Goal: Use online tool/utility: Utilize a website feature to perform a specific function

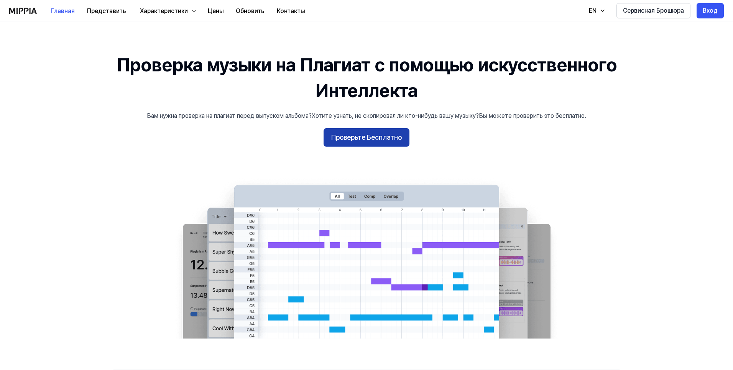
click at [359, 139] on ya-tr-span "Проверьте Бесплатно" at bounding box center [366, 137] width 71 height 11
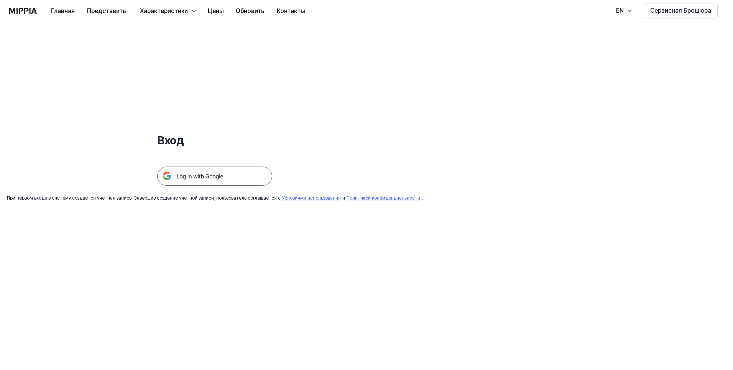
click at [217, 177] on img at bounding box center [214, 175] width 115 height 19
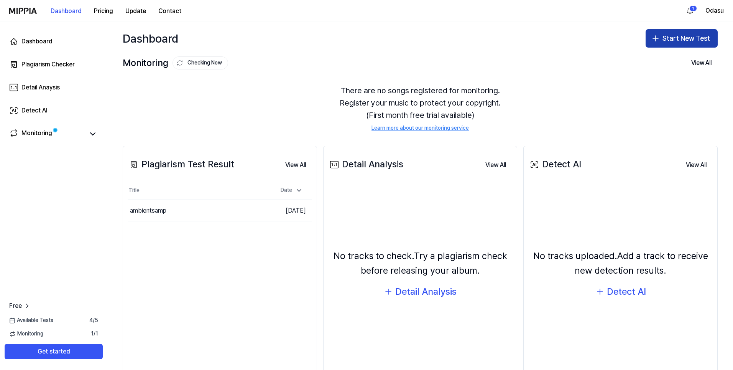
click at [665, 43] on ya-tr-span "Start New Test" at bounding box center [687, 38] width 48 height 11
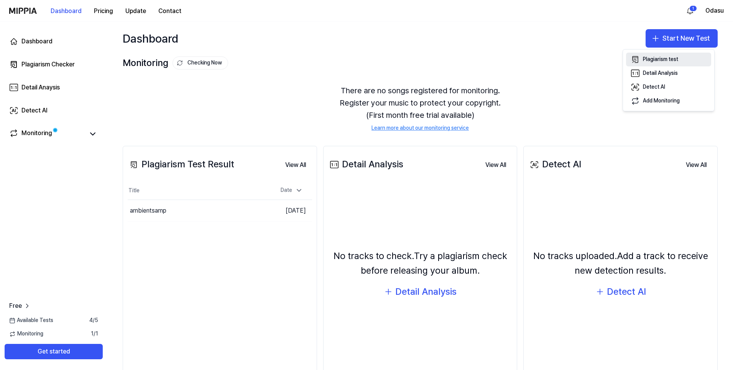
click at [653, 59] on div "Plagiarism test" at bounding box center [660, 60] width 35 height 8
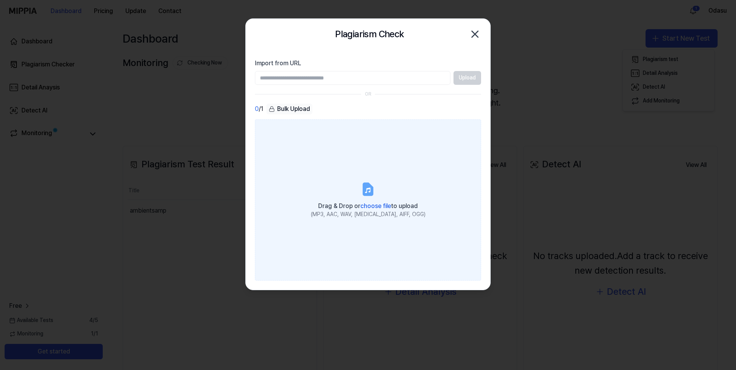
click at [366, 194] on icon at bounding box center [368, 189] width 9 height 12
click at [0, 0] on input "Drag & Drop or choose file to upload (MP3, AAC, WAV, [MEDICAL_DATA], AIFF, OGG)" at bounding box center [0, 0] width 0 height 0
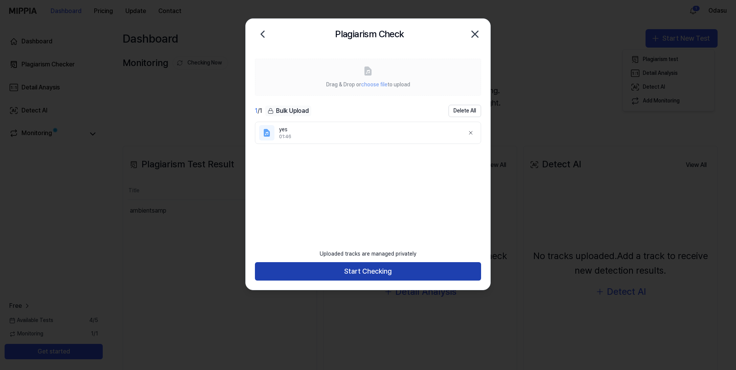
click at [369, 272] on button "Start Checking" at bounding box center [368, 271] width 226 height 18
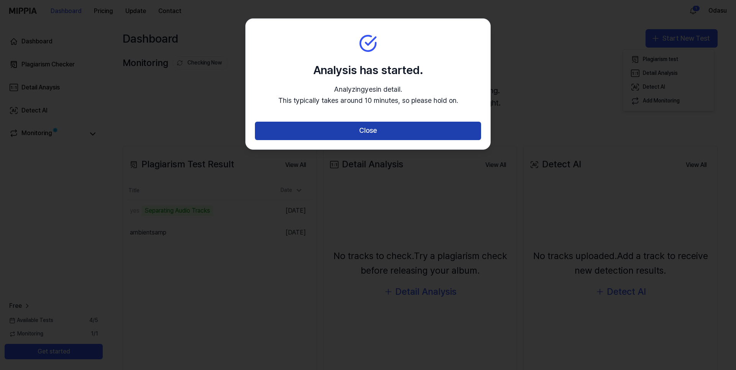
click at [385, 130] on button "Close" at bounding box center [368, 131] width 226 height 18
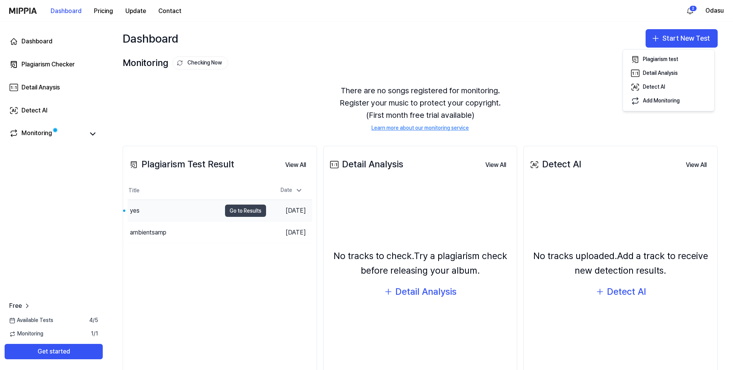
click at [239, 211] on button "Go to Results" at bounding box center [245, 210] width 41 height 12
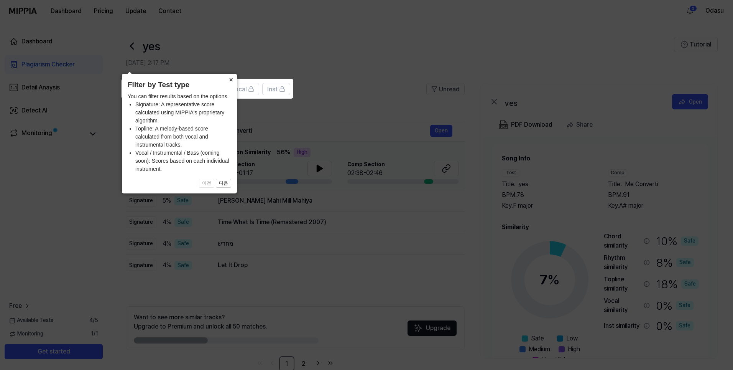
click at [232, 77] on button "×" at bounding box center [231, 79] width 12 height 11
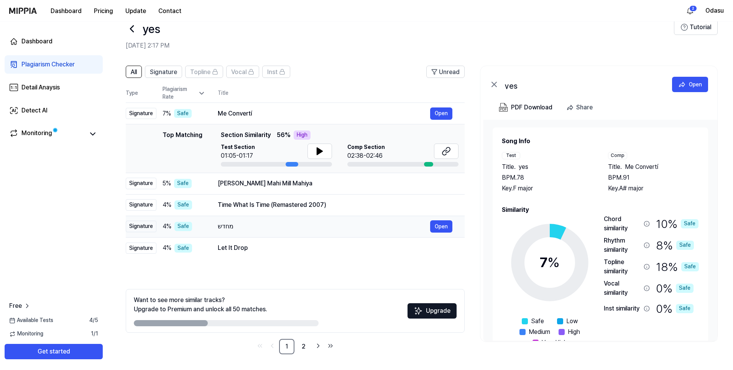
scroll to position [18, 0]
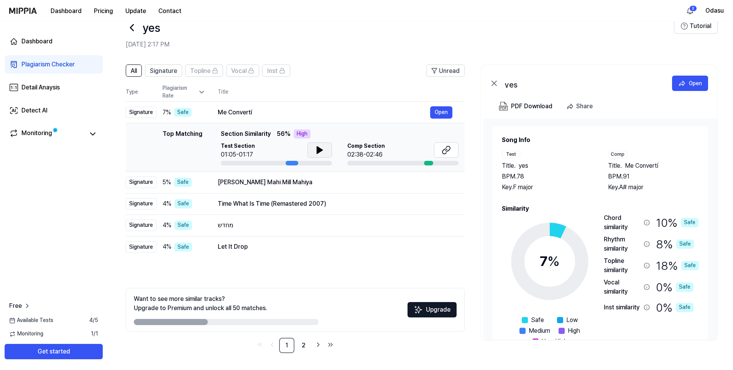
click at [316, 153] on icon at bounding box center [319, 149] width 9 height 9
click at [319, 149] on icon at bounding box center [319, 149] width 9 height 9
click at [445, 151] on icon at bounding box center [446, 149] width 9 height 9
click at [438, 181] on button "Open" at bounding box center [441, 182] width 22 height 12
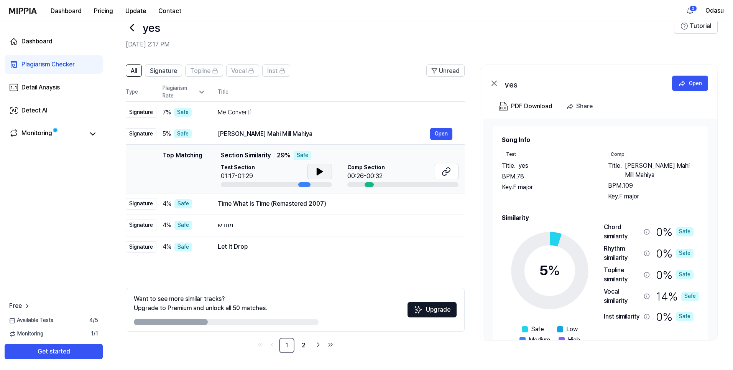
click at [322, 173] on icon at bounding box center [319, 171] width 9 height 9
click at [324, 171] on icon at bounding box center [319, 171] width 9 height 9
click at [455, 171] on button at bounding box center [446, 171] width 25 height 15
click at [436, 201] on button "Open" at bounding box center [441, 203] width 22 height 12
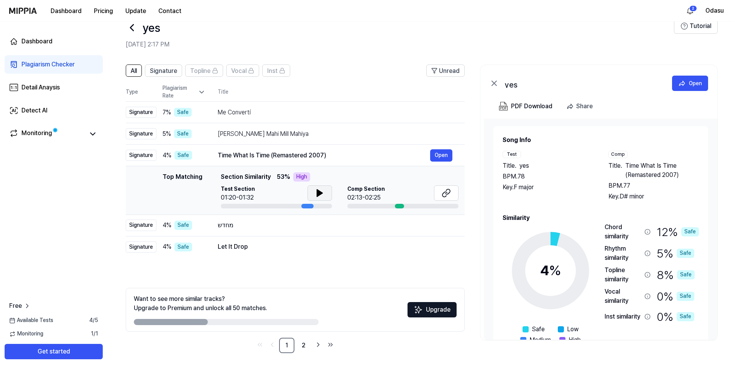
click at [318, 193] on icon at bounding box center [319, 192] width 5 height 7
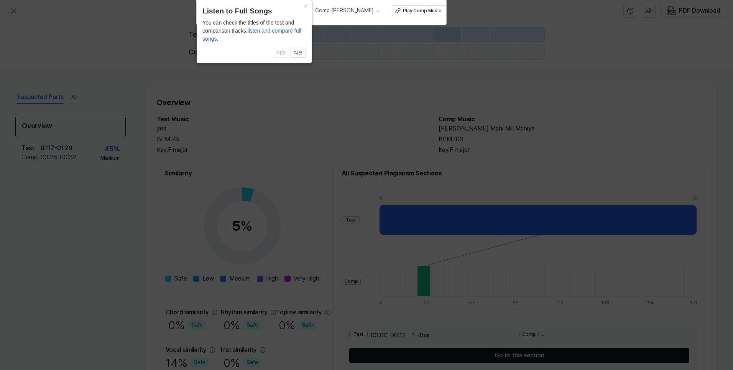
click at [379, 120] on icon at bounding box center [366, 196] width 733 height 401
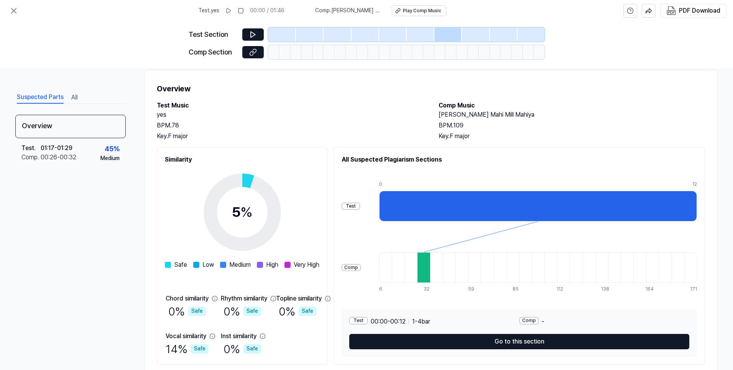
scroll to position [37, 0]
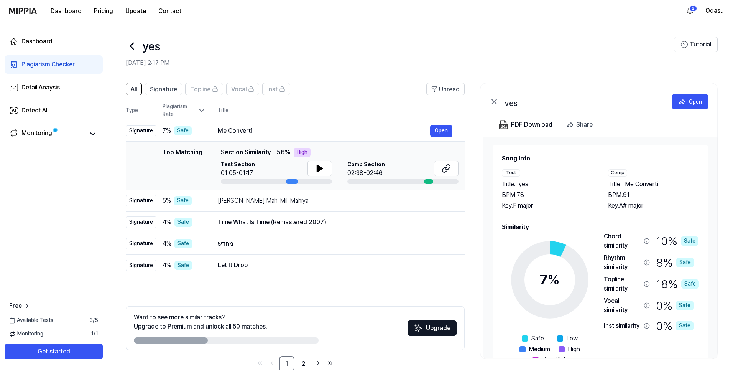
scroll to position [18, 0]
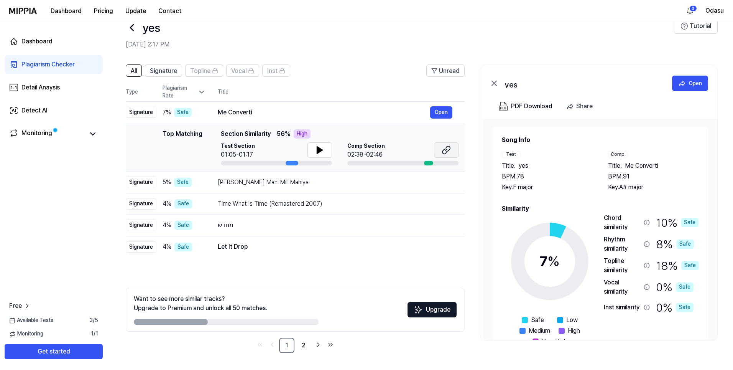
click at [443, 148] on icon at bounding box center [446, 149] width 9 height 9
click at [166, 72] on span "Signature" at bounding box center [163, 70] width 27 height 9
click at [140, 71] on button "All" at bounding box center [134, 70] width 16 height 12
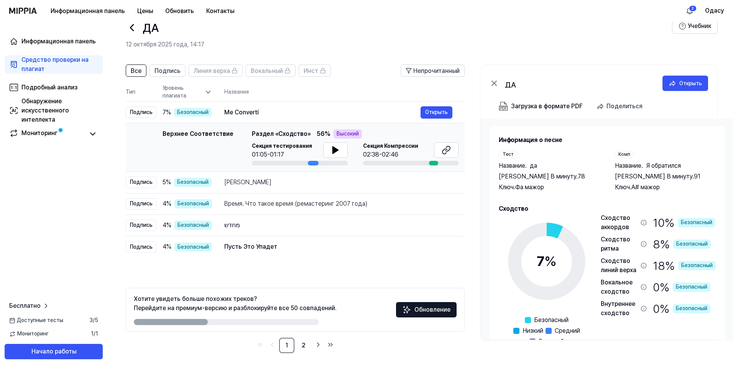
click at [414, 40] on h2 "12 октября 2025 года, 14:17" at bounding box center [399, 44] width 546 height 9
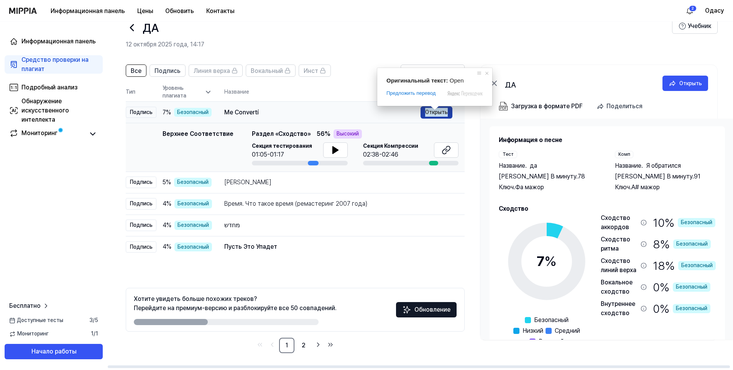
click at [434, 110] on span at bounding box center [435, 107] width 10 height 5
click at [440, 117] on button "Открыть" at bounding box center [437, 112] width 32 height 12
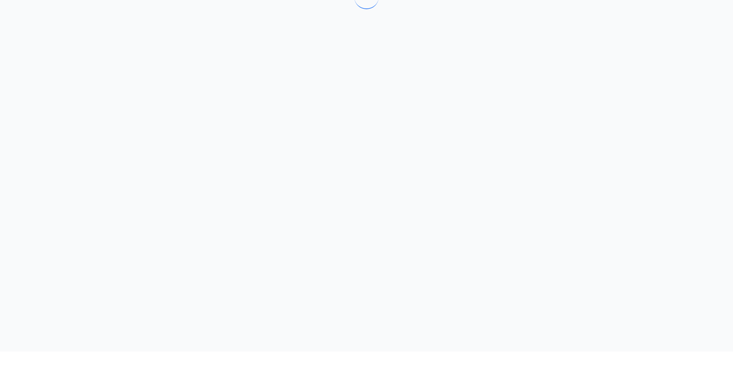
scroll to position [0, 0]
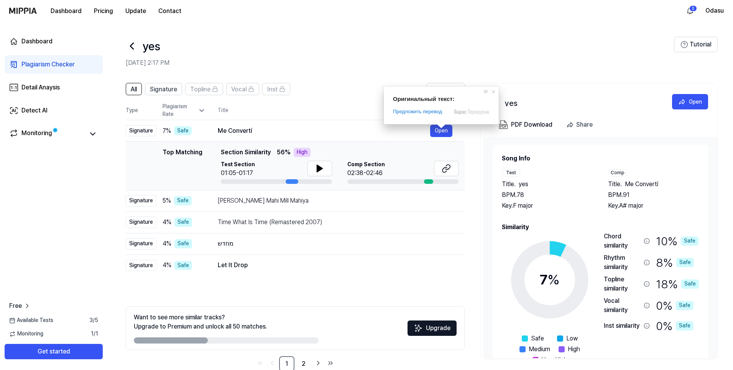
scroll to position [18, 0]
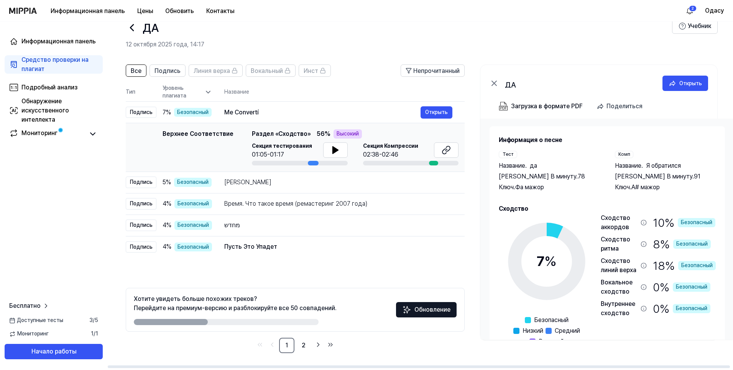
click at [483, 215] on div "Информация о песне [PERSON_NAME] Название . да Ударов В минуту. 78 Ключ. Фа маж…" at bounding box center [607, 228] width 254 height 221
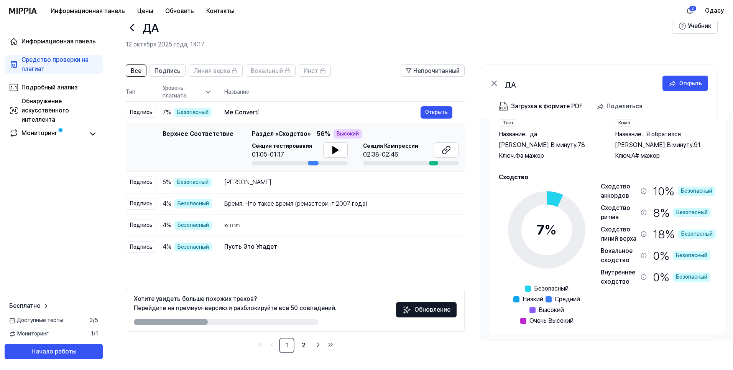
scroll to position [34, 0]
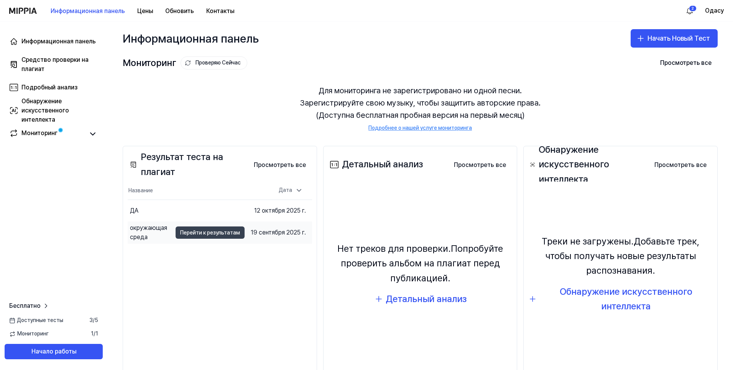
click at [224, 232] on ya-tr-span "Перейти к результатам" at bounding box center [210, 232] width 60 height 8
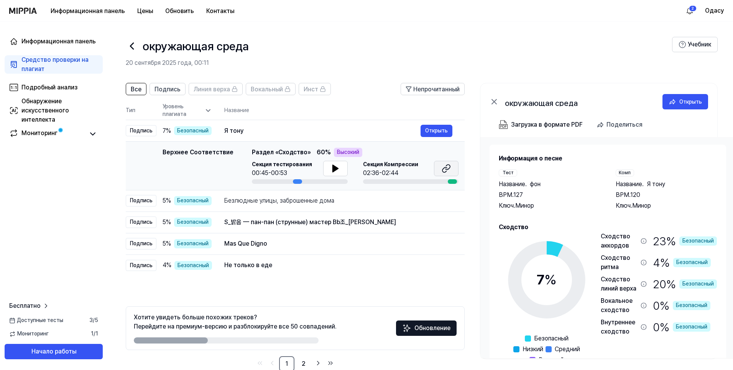
click at [448, 169] on icon at bounding box center [446, 168] width 9 height 9
click at [334, 165] on icon at bounding box center [335, 168] width 9 height 9
click at [339, 169] on button at bounding box center [335, 168] width 25 height 15
click at [339, 170] on button at bounding box center [335, 168] width 25 height 15
click at [295, 181] on div at bounding box center [297, 181] width 9 height 5
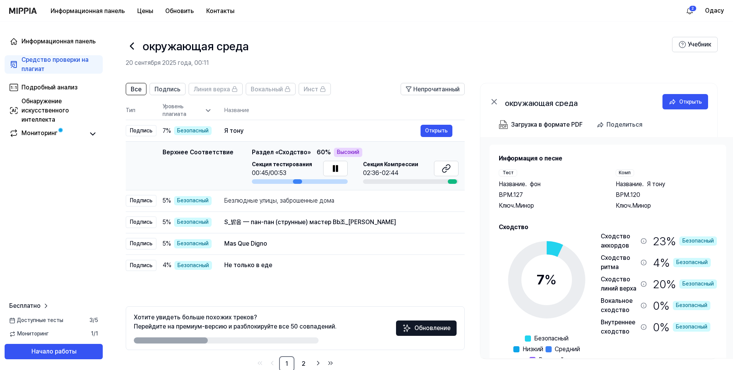
drag, startPoint x: 296, startPoint y: 183, endPoint x: 302, endPoint y: 184, distance: 6.1
click at [302, 184] on td "Верхнее Соответствие Top Matching Раздел «Сходство» 60 % Высокий Секция тестиро…" at bounding box center [295, 165] width 339 height 49
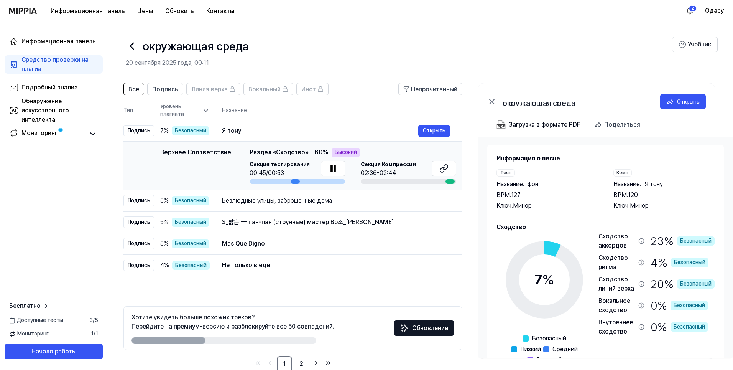
click at [289, 184] on td "Верхнее Соответствие Top Matching Раздел «Сходство» 60 % Высокий Секция тестиро…" at bounding box center [292, 165] width 339 height 49
click at [326, 174] on button at bounding box center [333, 168] width 25 height 15
